Goal: Task Accomplishment & Management: Use online tool/utility

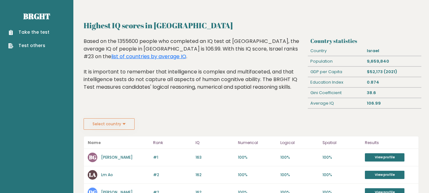
click at [42, 31] on link "Take the test" at bounding box center [28, 32] width 41 height 7
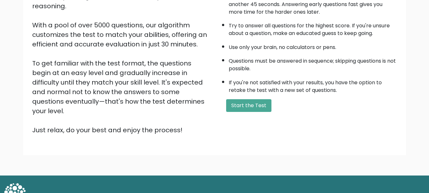
scroll to position [98, 0]
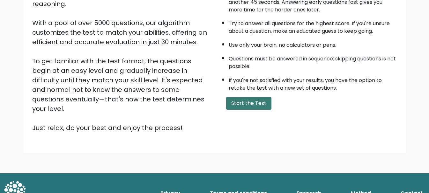
click at [251, 108] on button "Start the Test" at bounding box center [248, 103] width 45 height 13
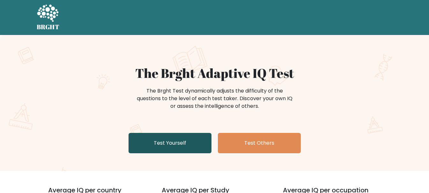
click at [173, 138] on link "Test Yourself" at bounding box center [169, 143] width 83 height 20
